Goal: Browse casually: Explore the website without a specific task or goal

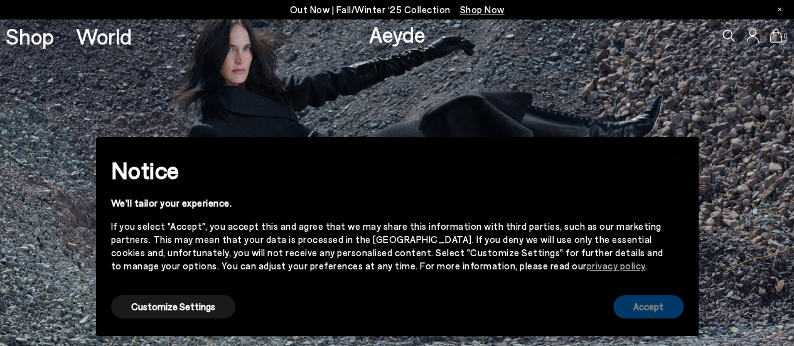
drag, startPoint x: 647, startPoint y: 310, endPoint x: 601, endPoint y: 318, distance: 46.5
click at [647, 311] on button "Accept" at bounding box center [648, 306] width 70 height 23
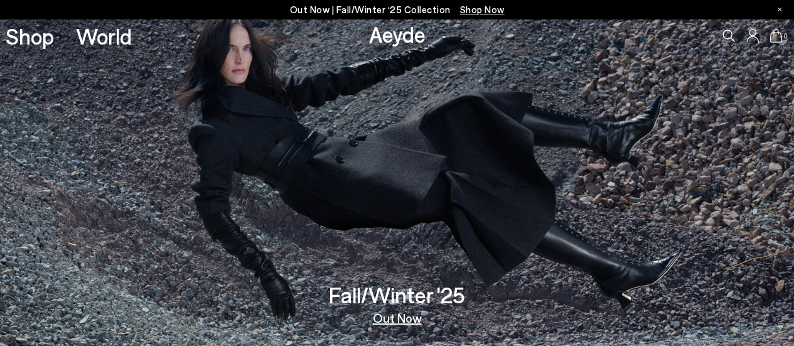
click at [405, 319] on link "Out Now" at bounding box center [397, 317] width 49 height 13
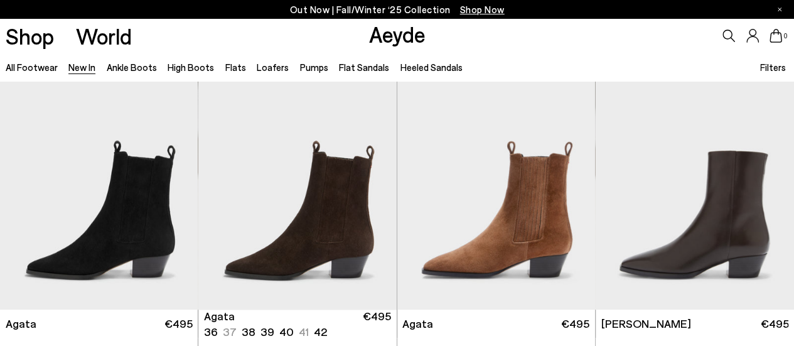
scroll to position [628, 0]
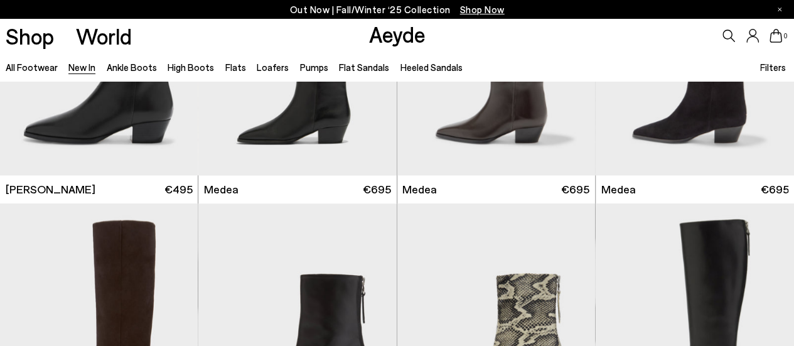
scroll to position [879, 0]
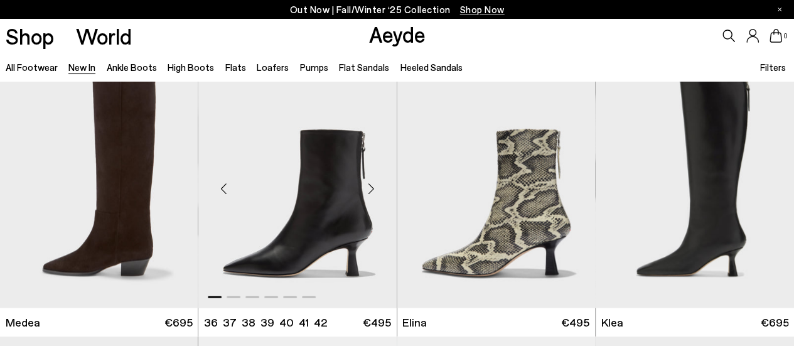
click at [373, 170] on div "Next slide" at bounding box center [372, 189] width 38 height 38
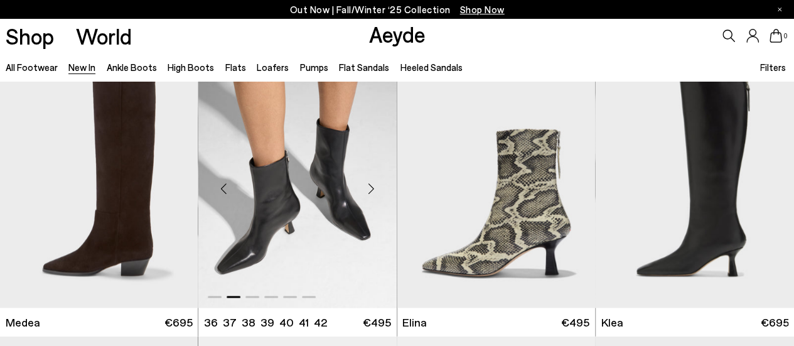
click at [373, 170] on div "Next slide" at bounding box center [372, 189] width 38 height 38
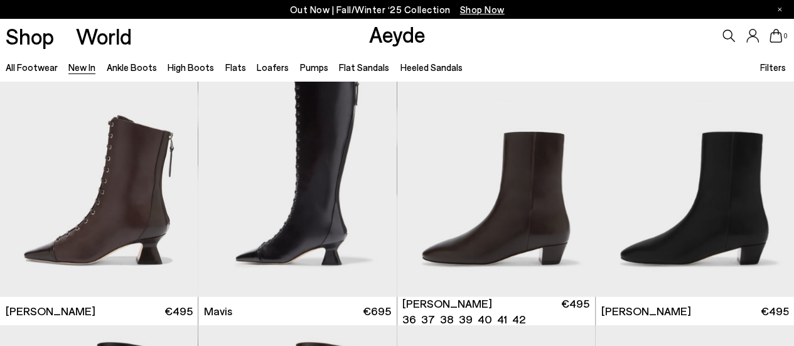
scroll to position [1695, 0]
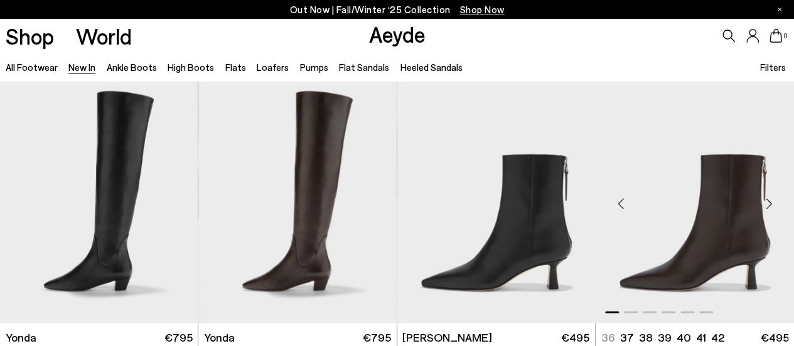
click at [771, 185] on div "Next slide" at bounding box center [769, 204] width 38 height 38
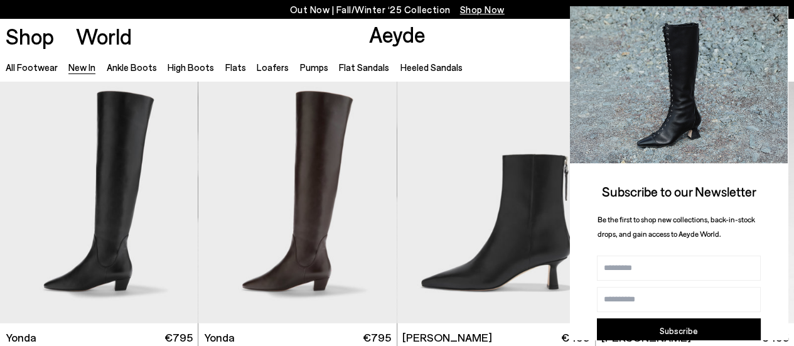
click at [776, 15] on icon at bounding box center [776, 18] width 16 height 16
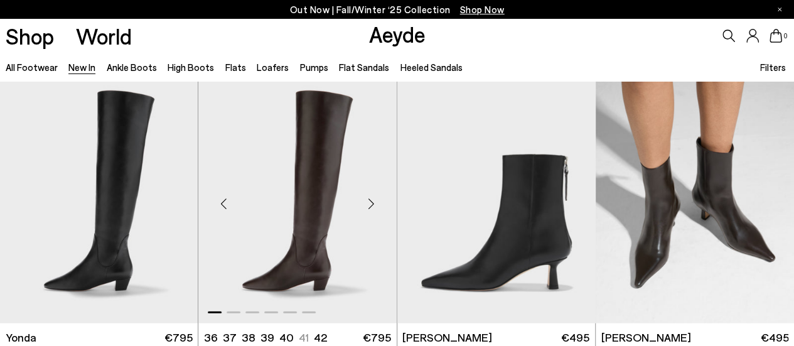
click at [369, 186] on div "Next slide" at bounding box center [372, 204] width 38 height 38
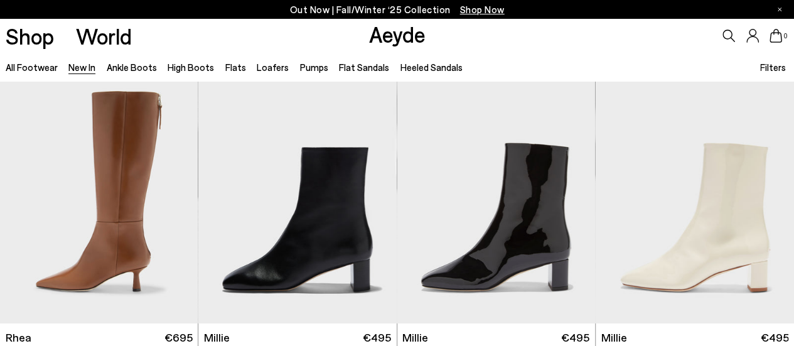
scroll to position [2260, 0]
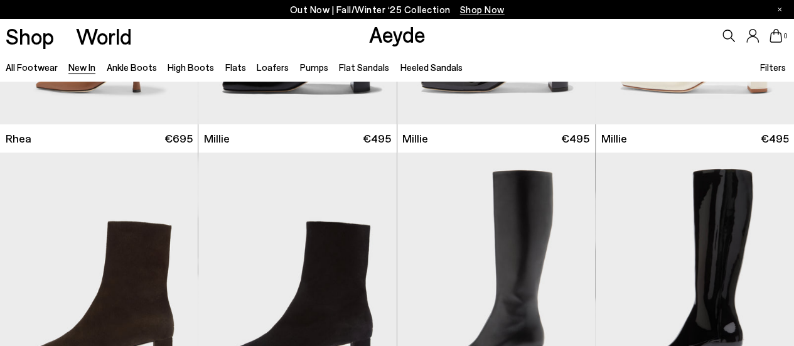
scroll to position [2536, 0]
